Goal: Task Accomplishment & Management: Manage account settings

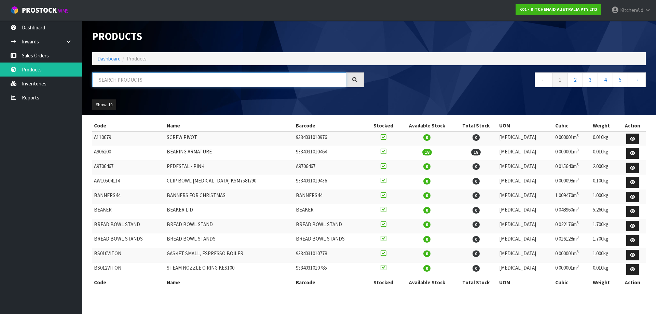
click at [200, 82] on input "text" at bounding box center [219, 79] width 254 height 15
paste input "KSM5GB"
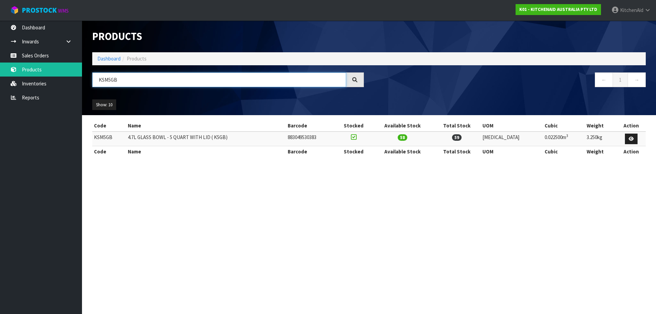
type input "KSM5GB"
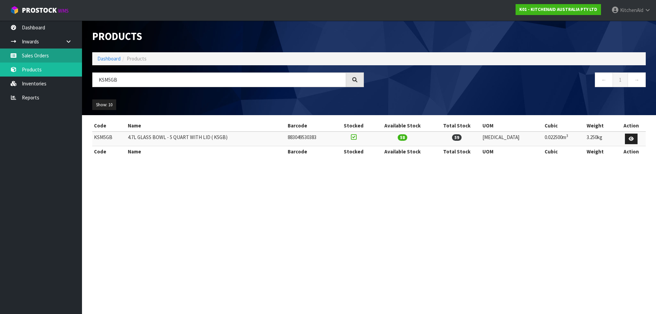
click at [49, 52] on link "Sales Orders" at bounding box center [41, 55] width 82 height 14
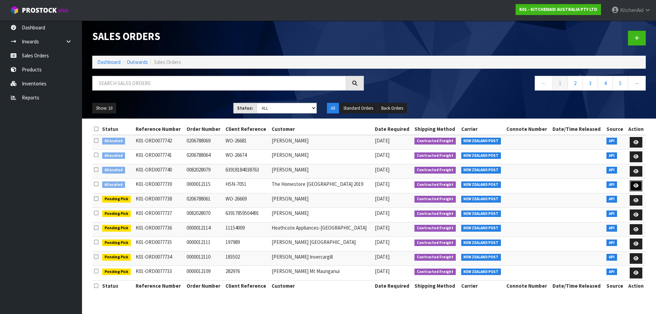
click at [634, 183] on link at bounding box center [635, 185] width 13 height 11
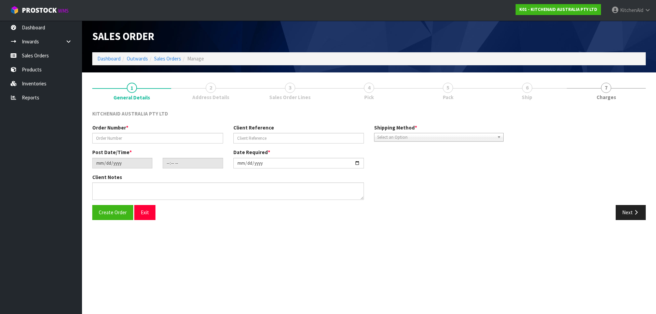
type input "0000012115"
type input "HSN-7051"
type input "[DATE]"
type input "15:32:20.000"
type input "[DATE]"
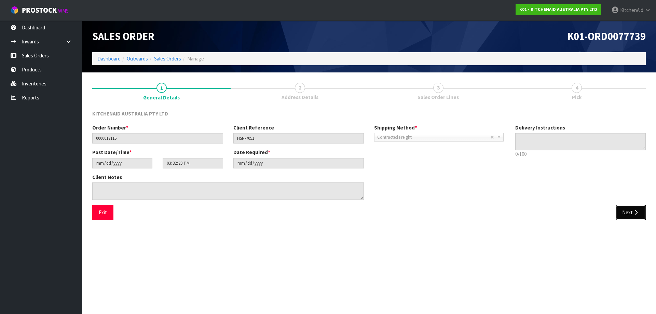
click at [636, 214] on icon "button" at bounding box center [635, 212] width 6 height 5
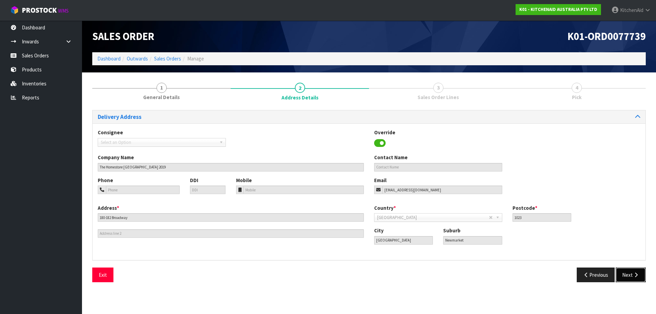
click at [625, 280] on button "Next" at bounding box center [630, 274] width 30 height 15
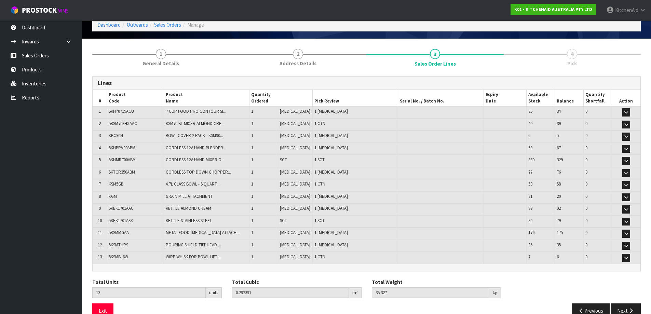
scroll to position [34, 0]
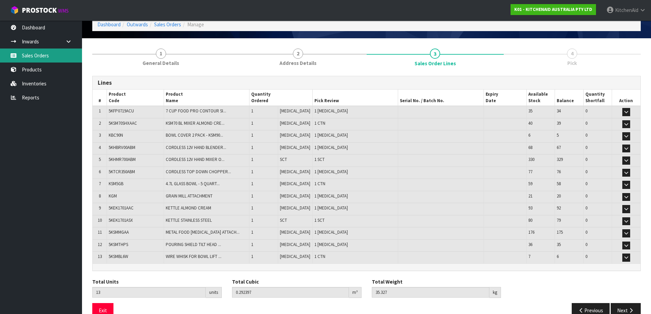
click at [36, 50] on link "Sales Orders" at bounding box center [41, 55] width 82 height 14
